Goal: Information Seeking & Learning: Check status

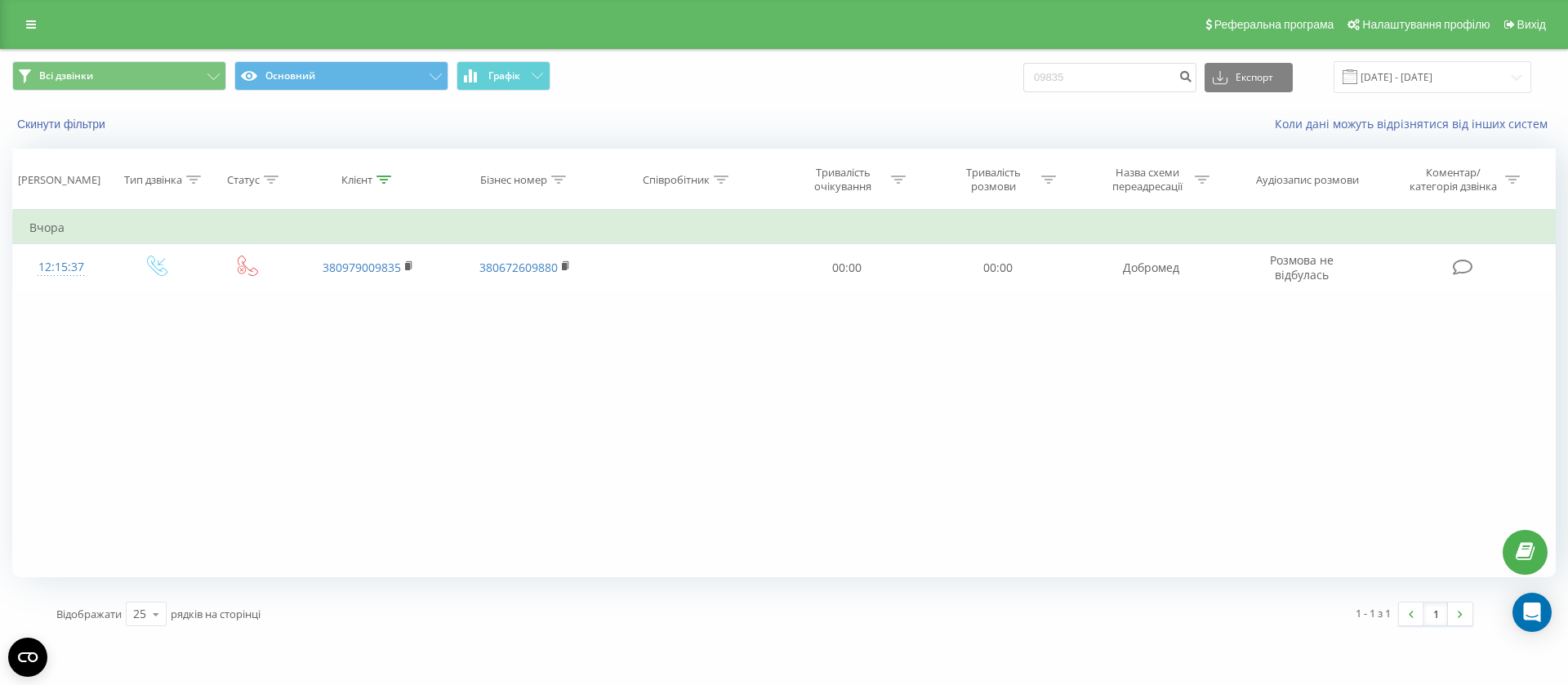
drag, startPoint x: 1138, startPoint y: 61, endPoint x: 1077, endPoint y: 86, distance: 65.9
click at [1080, 86] on div "Всі дзвінки Основний Графік 09835 Експорт .csv .xls .xlsx [DATE] - [DATE]" at bounding box center [784, 77] width 1566 height 55
drag, startPoint x: 1078, startPoint y: 82, endPoint x: 1047, endPoint y: 85, distance: 31.1
click at [1047, 85] on input "09835" at bounding box center [1109, 77] width 173 height 29
paste input "[PHONE_NUMBER]"
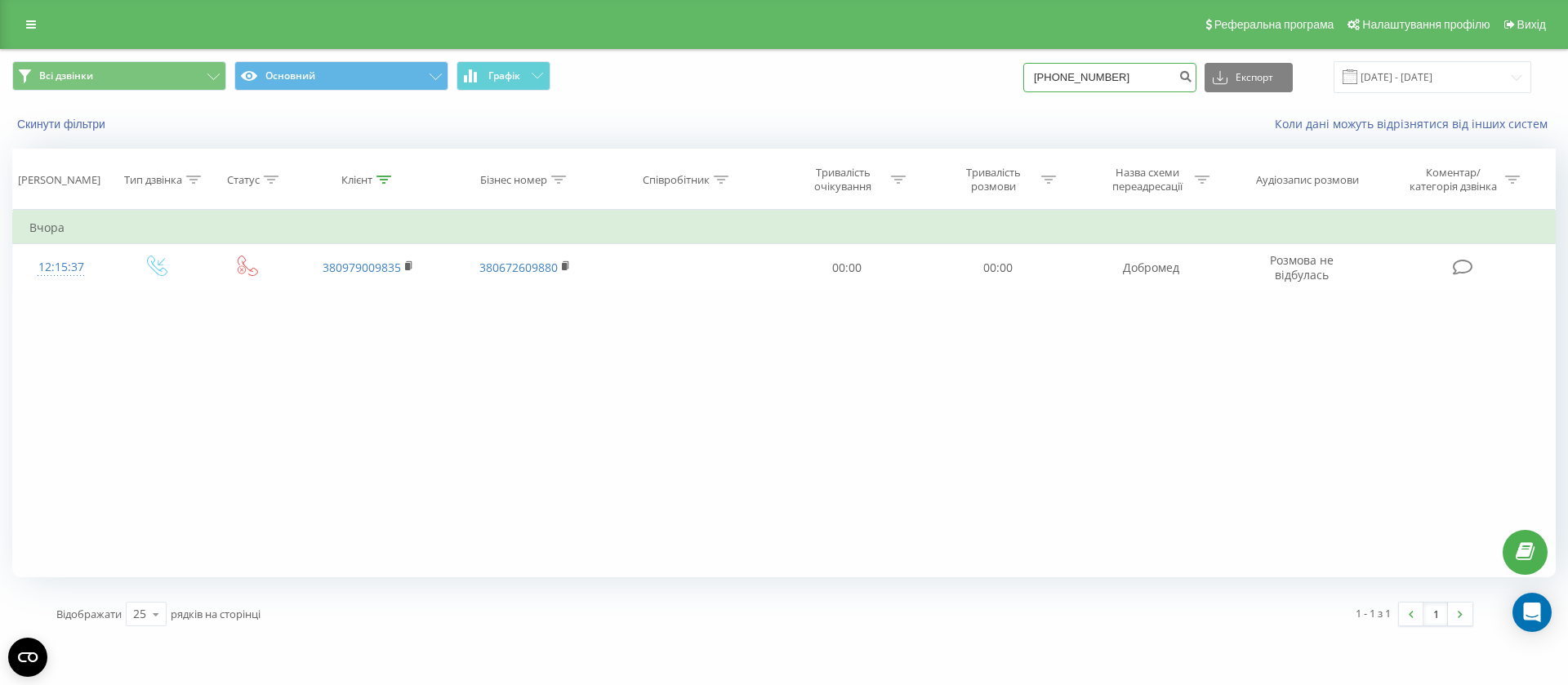
drag, startPoint x: 1066, startPoint y: 75, endPoint x: 1044, endPoint y: 77, distance: 22.1
click at [1044, 77] on input "[PHONE_NUMBER]" at bounding box center [1109, 77] width 173 height 29
type input "0988176664"
click at [1193, 76] on icon "submit" at bounding box center [1185, 74] width 14 height 10
